Goal: Find specific page/section: Find specific page/section

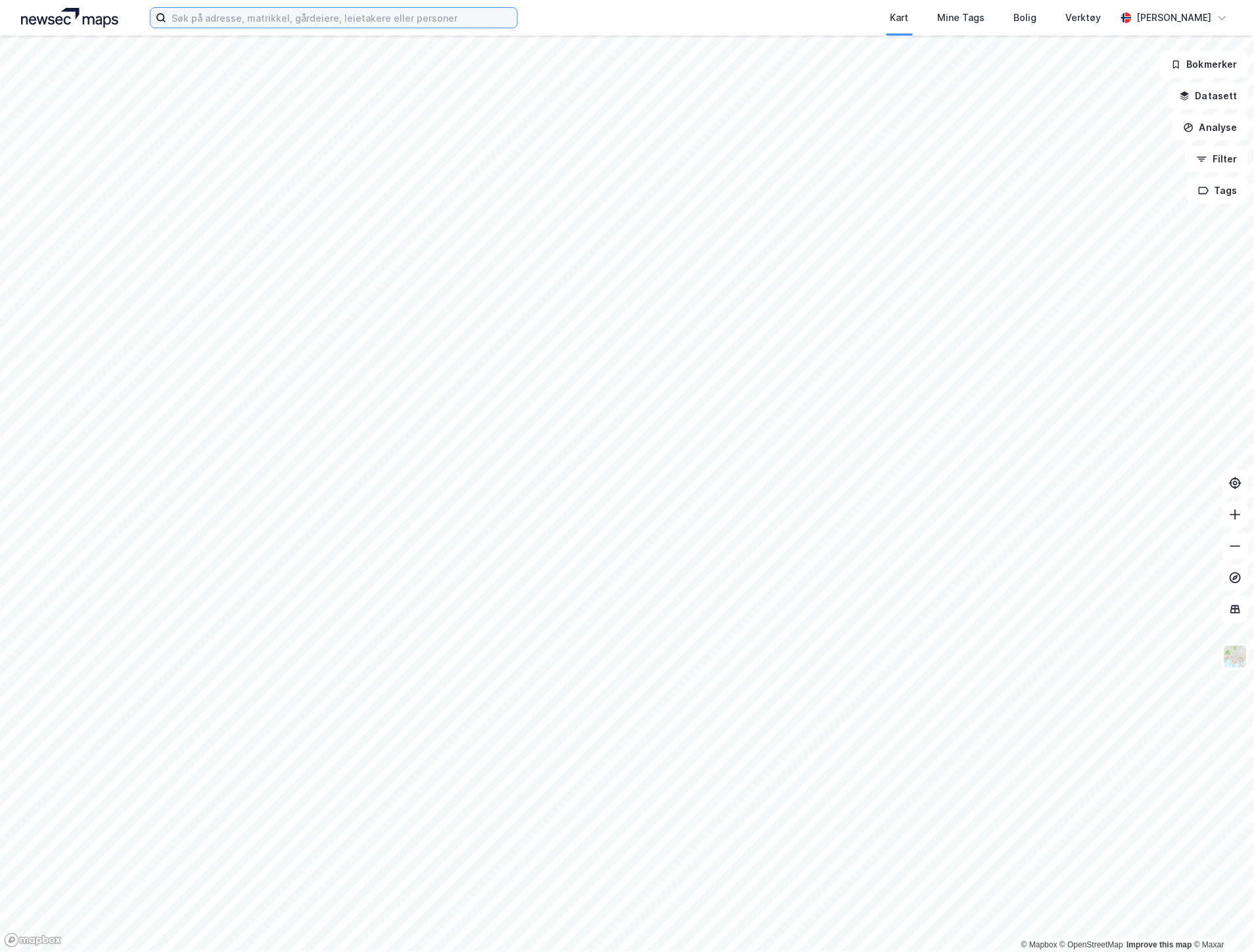
click at [280, 21] on input at bounding box center [342, 17] width 351 height 19
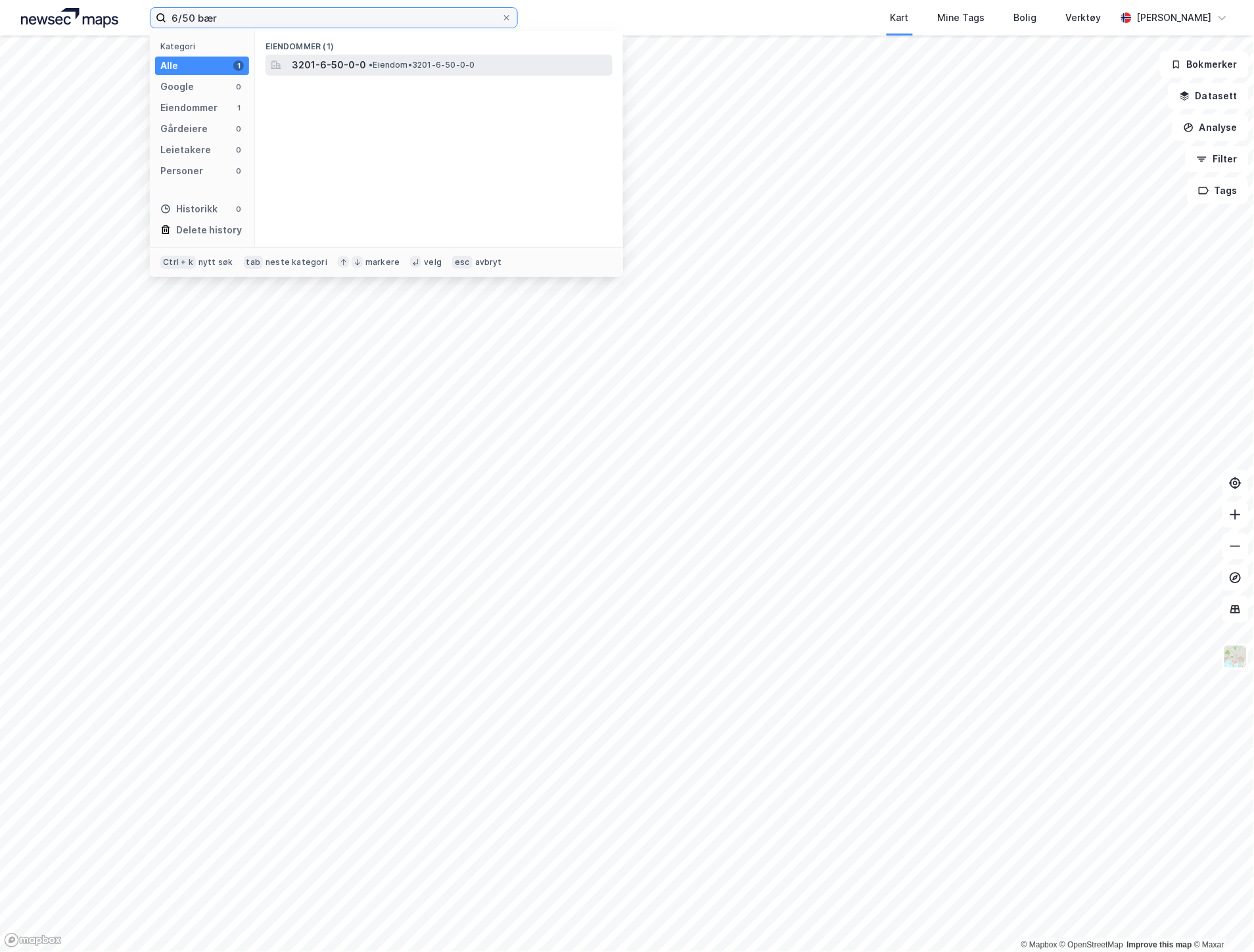
type input "6/50 bær"
